Goal: Task Accomplishment & Management: Use online tool/utility

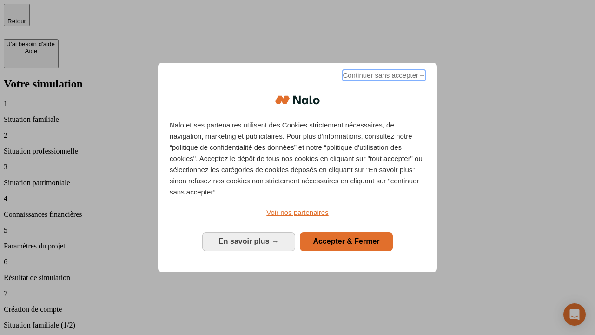
click at [383, 77] on span "Continuer sans accepter →" at bounding box center [384, 75] width 83 height 11
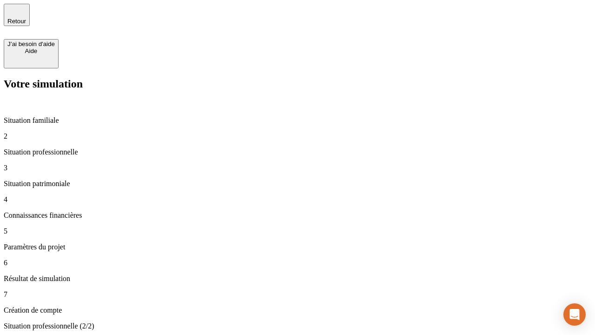
type input "30 000"
type input "40 000"
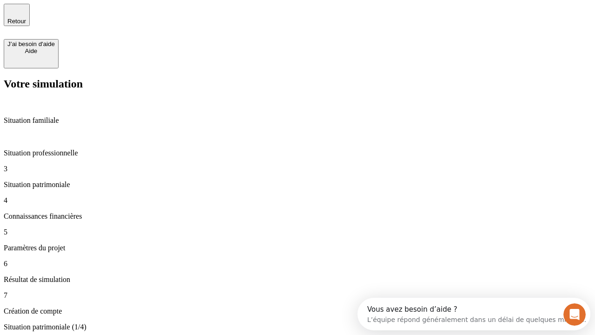
type input "1 100"
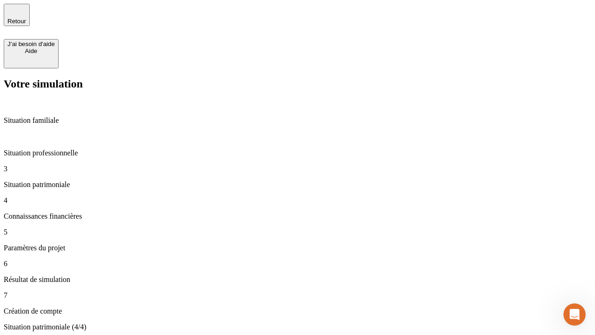
type input "20"
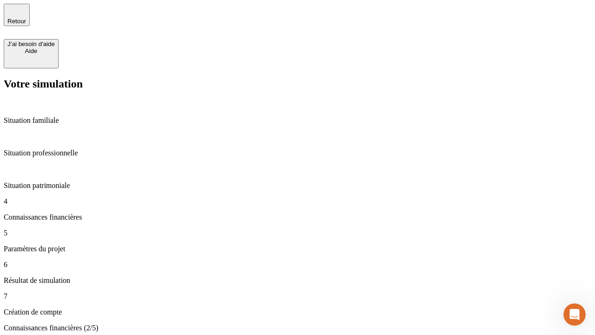
scroll to position [2, 0]
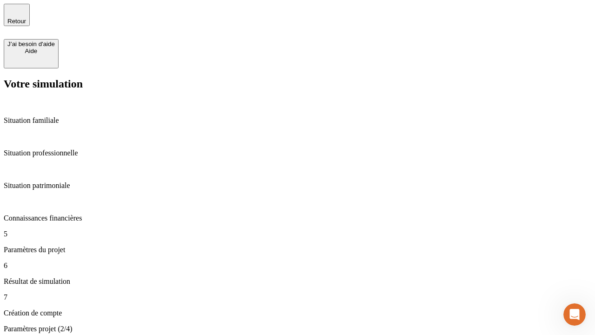
type input "40"
type input "50 000"
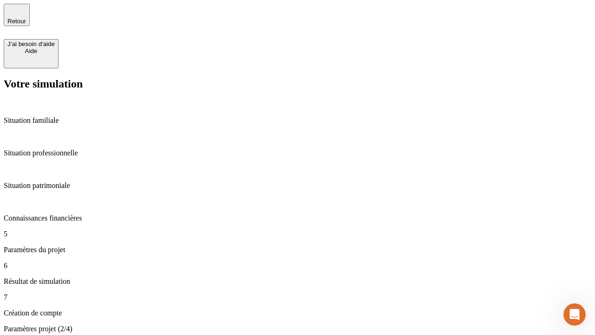
type input "640"
